Goal: Navigation & Orientation: Find specific page/section

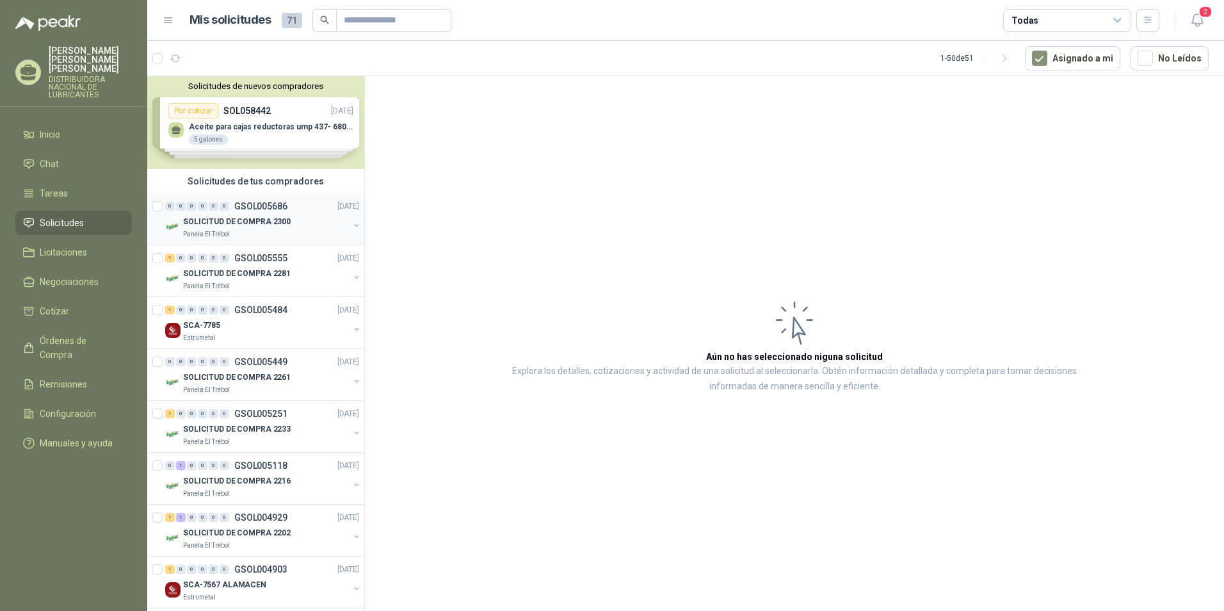
click at [314, 211] on div "0 0 0 0 0 0 GSOL005686 [DATE]" at bounding box center [263, 205] width 197 height 15
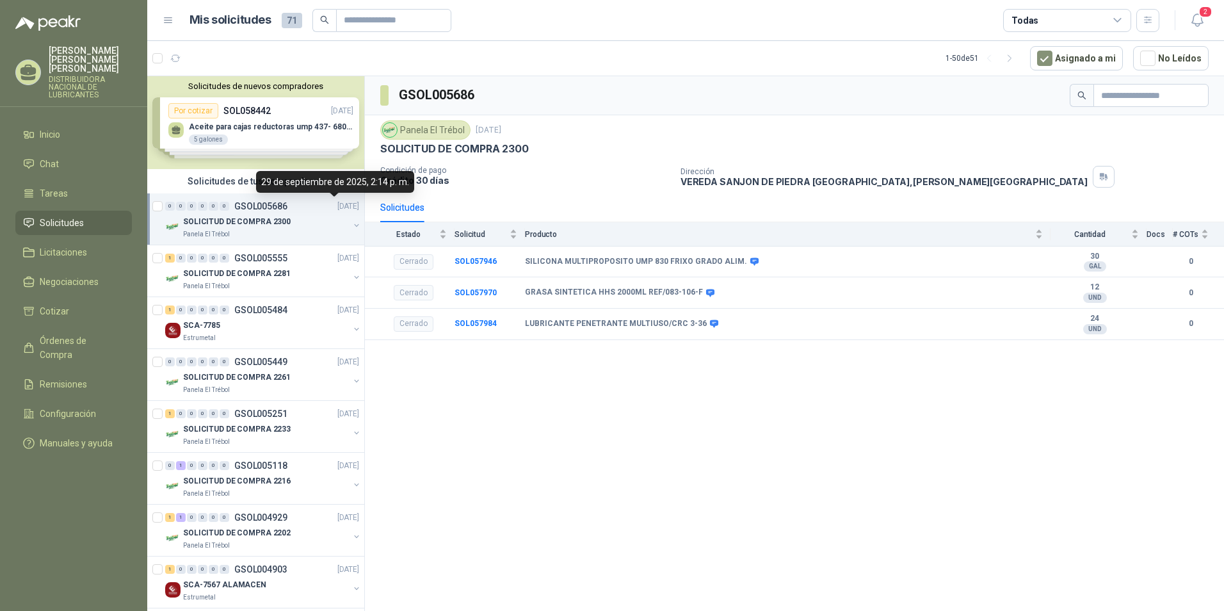
click at [337, 204] on p "[DATE]" at bounding box center [348, 206] width 22 height 12
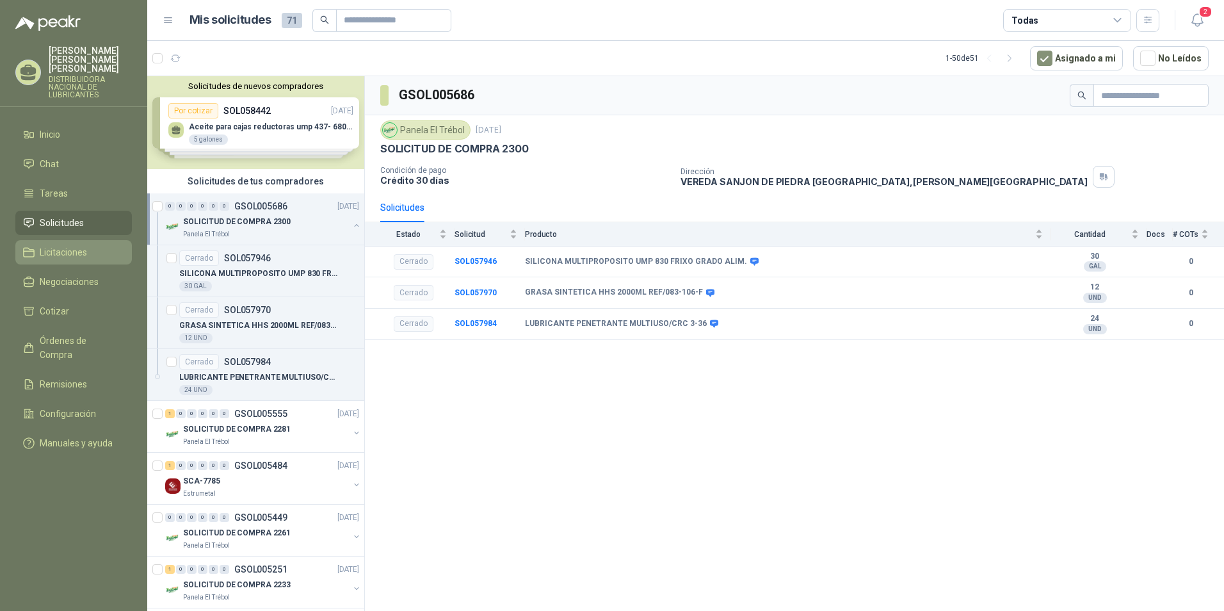
click at [80, 245] on span "Licitaciones" at bounding box center [63, 252] width 47 height 14
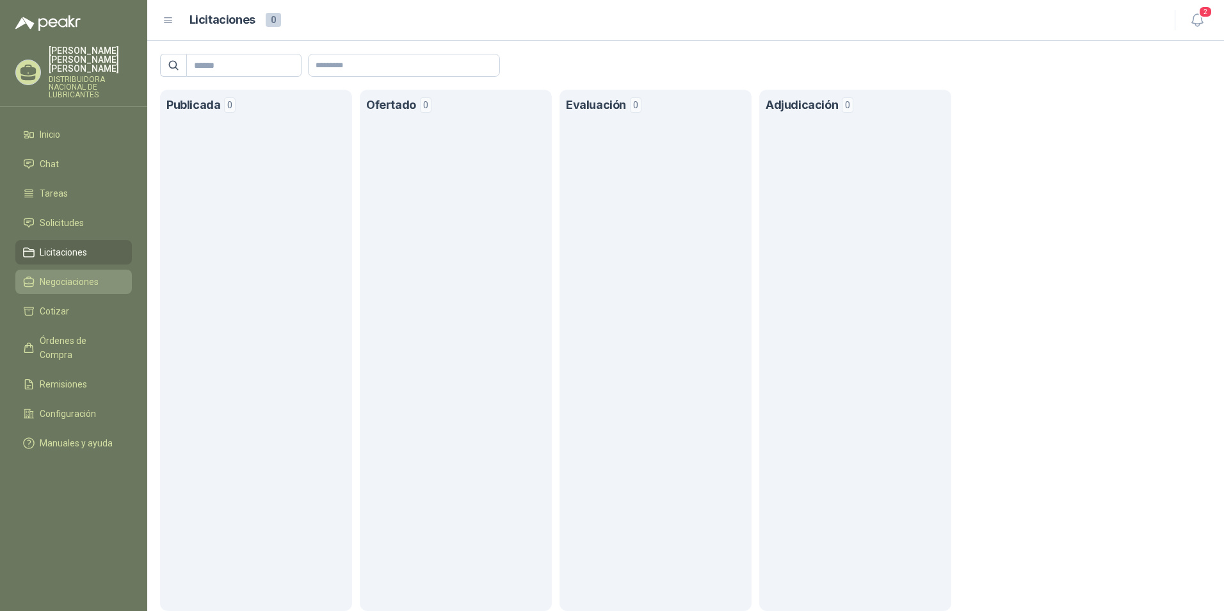
click at [77, 275] on span "Negociaciones" at bounding box center [69, 282] width 59 height 14
